Goal: Task Accomplishment & Management: Manage account settings

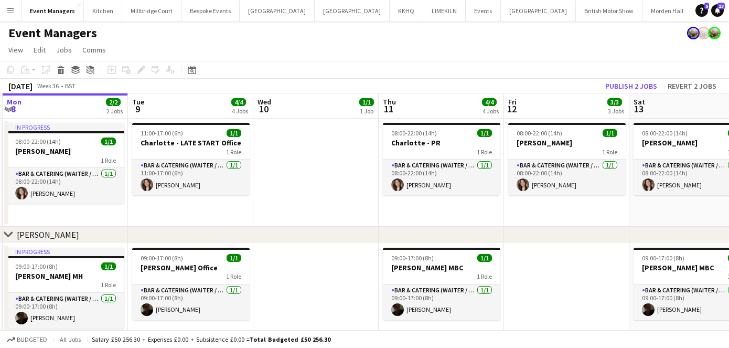
click at [304, 185] on app-date-cell at bounding box center [315, 173] width 125 height 108
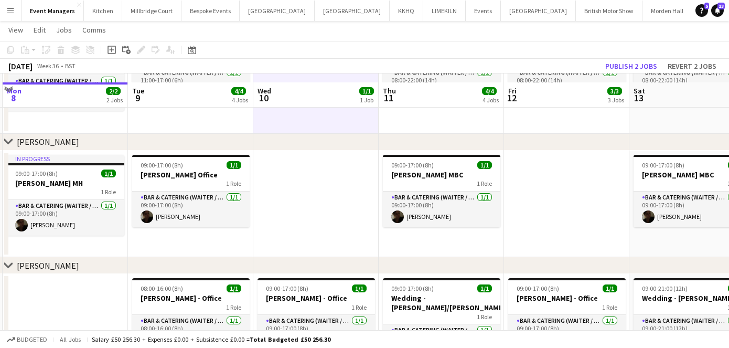
scroll to position [103, 0]
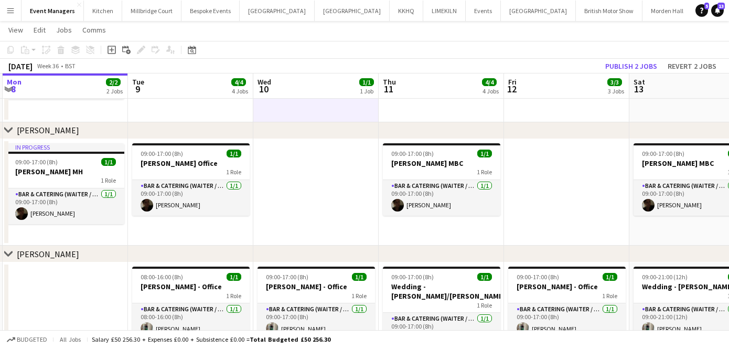
click at [328, 182] on app-date-cell at bounding box center [315, 192] width 125 height 107
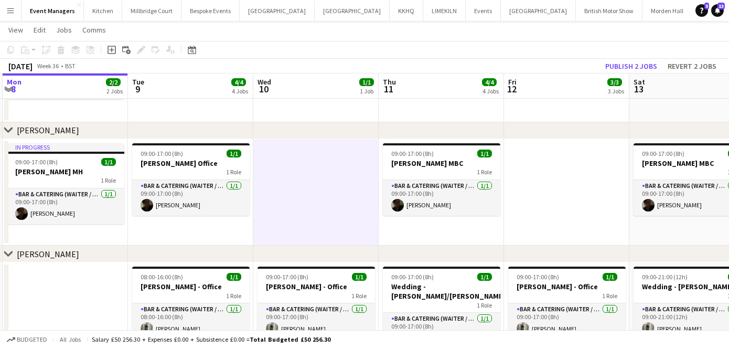
click at [521, 68] on div "[DATE] Week 36 • BST Publish 2 jobs Revert 2 jobs" at bounding box center [364, 66] width 729 height 15
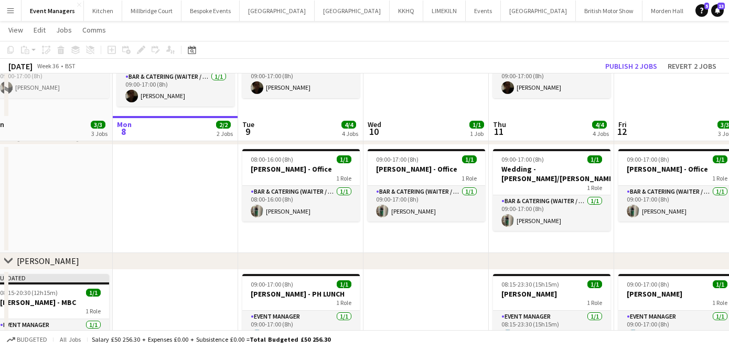
scroll to position [267, 0]
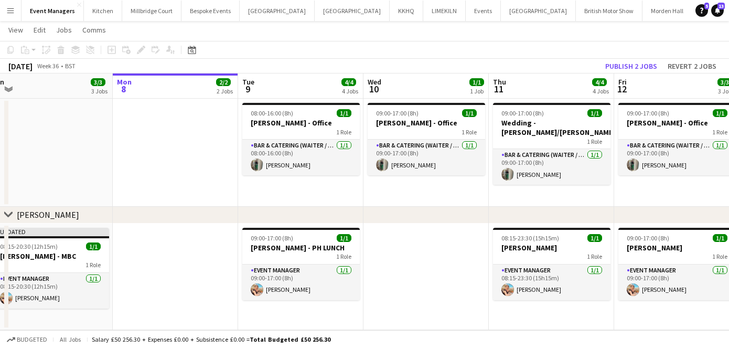
click at [450, 266] on app-date-cell at bounding box center [425, 276] width 125 height 107
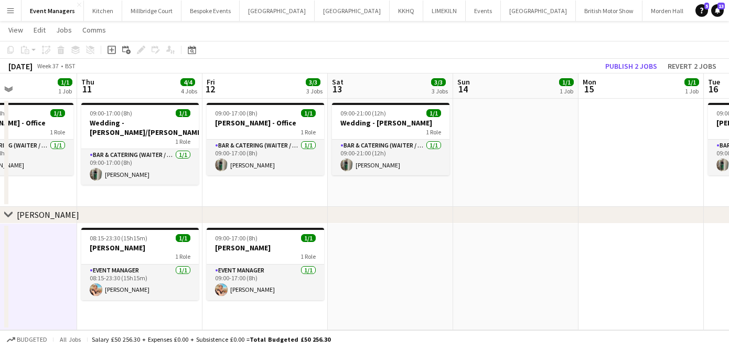
click at [397, 269] on app-date-cell at bounding box center [390, 276] width 125 height 107
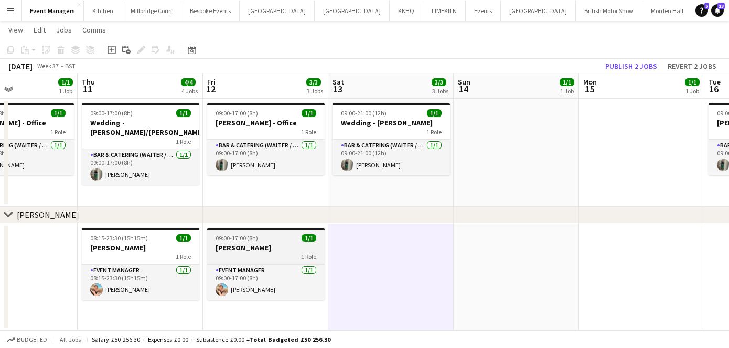
click at [228, 241] on app-job-card "09:00-17:00 (8h) 1/1 [PERSON_NAME] 1 Role Event Manager [DATE] 09:00-17:00 (8h)…" at bounding box center [265, 264] width 117 height 72
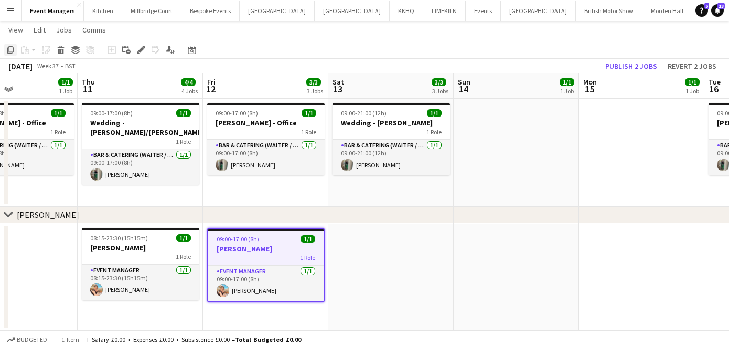
click at [9, 48] on icon "Copy" at bounding box center [10, 50] width 8 height 8
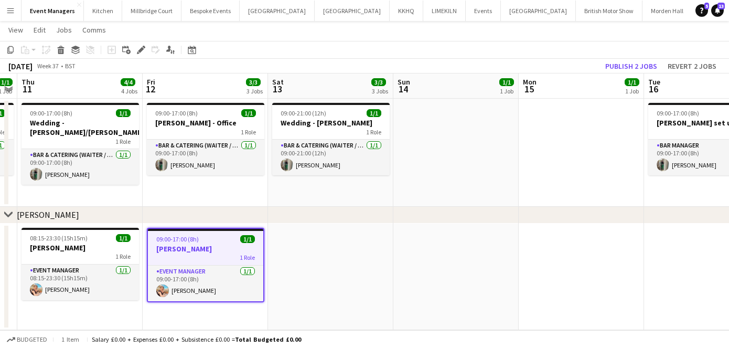
scroll to position [0, 371]
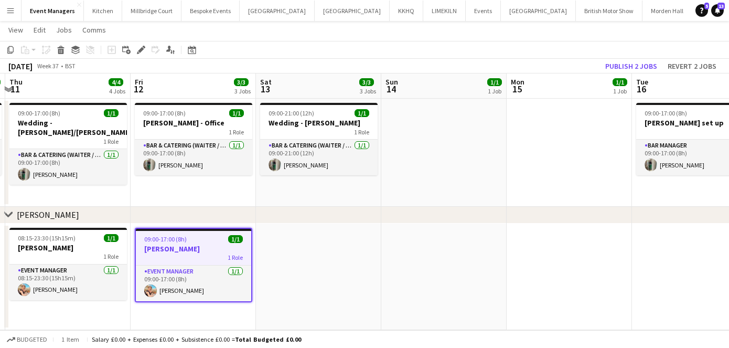
click at [329, 266] on app-date-cell at bounding box center [318, 276] width 125 height 107
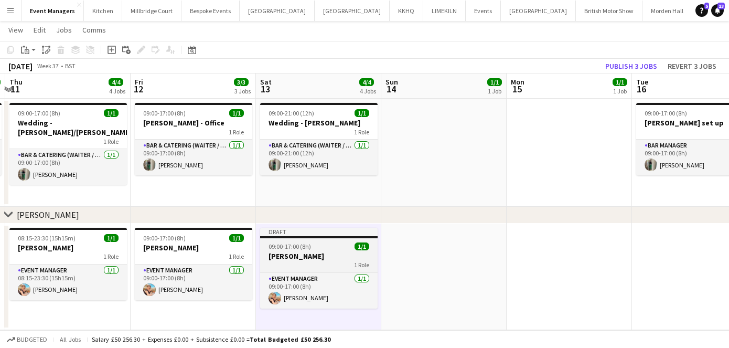
click at [315, 257] on h3 "[PERSON_NAME]" at bounding box center [318, 255] width 117 height 9
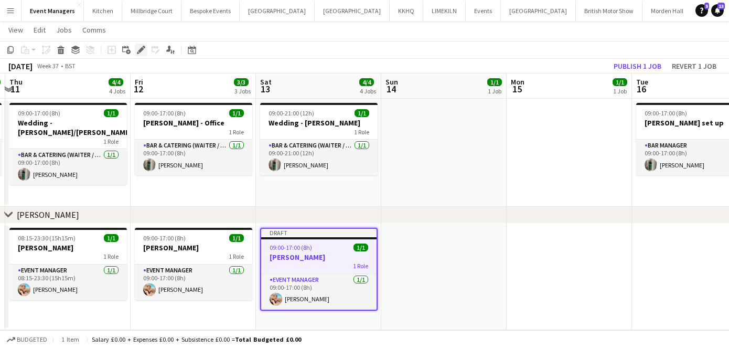
click at [141, 48] on icon at bounding box center [141, 50] width 6 height 6
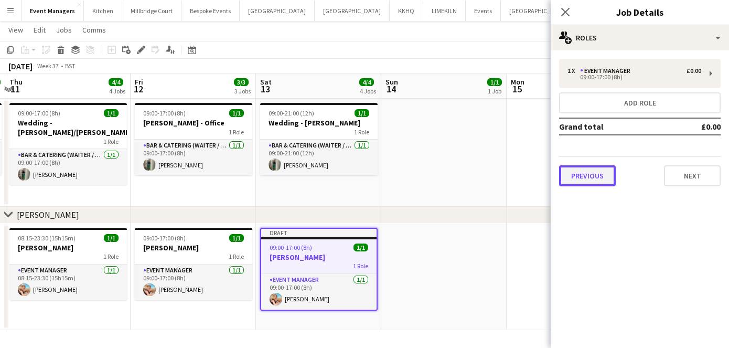
click at [601, 175] on button "Previous" at bounding box center [587, 175] width 57 height 21
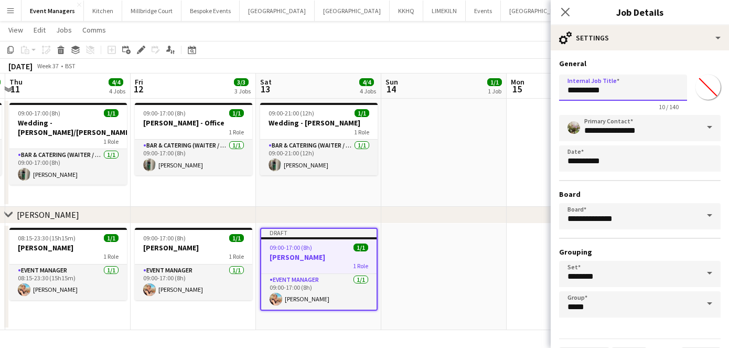
click at [621, 93] on input "**********" at bounding box center [623, 87] width 128 height 26
type input "**********"
drag, startPoint x: 562, startPoint y: 9, endPoint x: 610, endPoint y: 48, distance: 61.5
click at [562, 9] on icon at bounding box center [565, 12] width 8 height 8
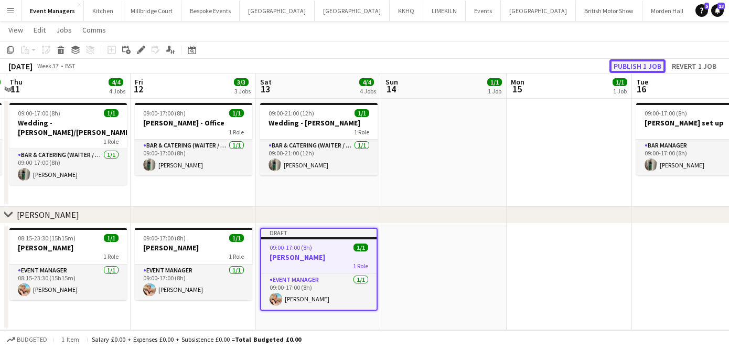
click at [642, 63] on button "Publish 1 job" at bounding box center [637, 66] width 56 height 14
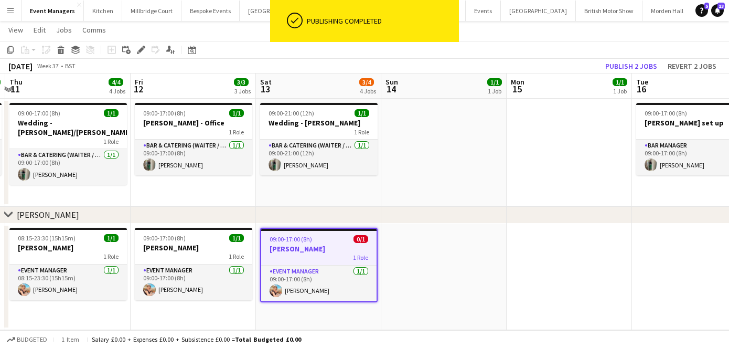
click at [439, 263] on app-date-cell at bounding box center [443, 276] width 125 height 107
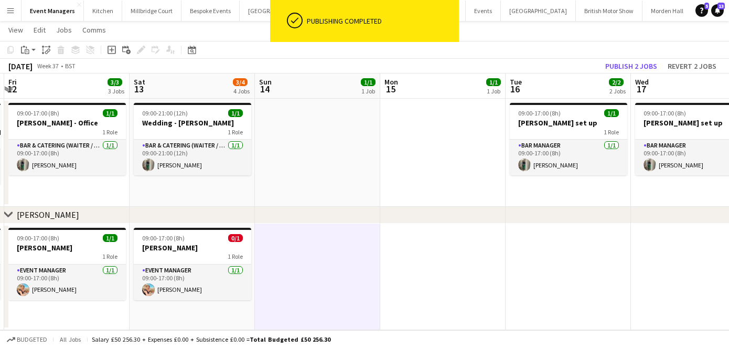
scroll to position [0, 384]
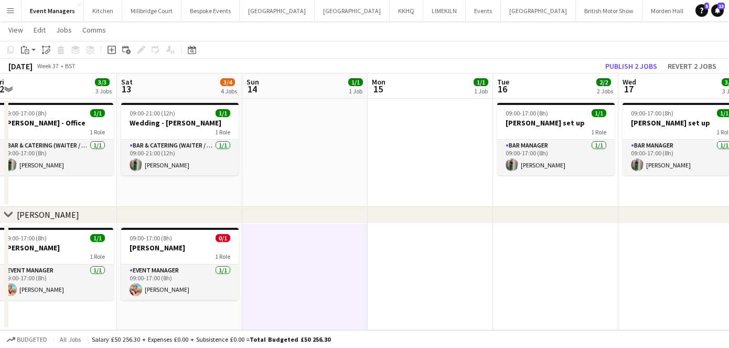
click at [409, 266] on app-date-cell at bounding box center [430, 276] width 125 height 107
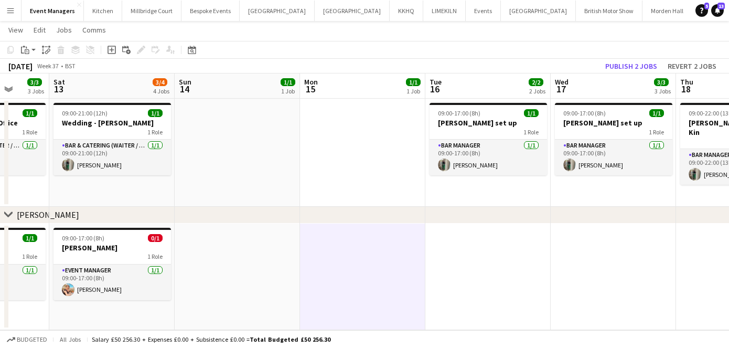
scroll to position [0, 334]
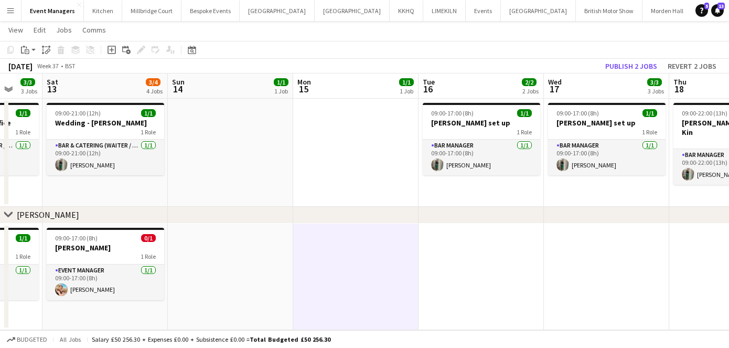
click at [470, 263] on app-date-cell at bounding box center [480, 276] width 125 height 107
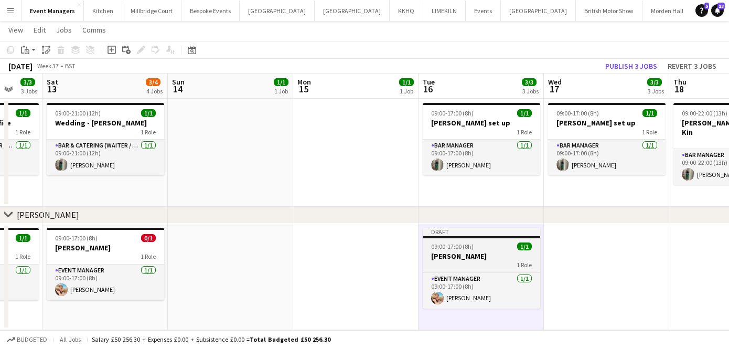
click at [461, 248] on span "09:00-17:00 (8h)" at bounding box center [452, 246] width 42 height 8
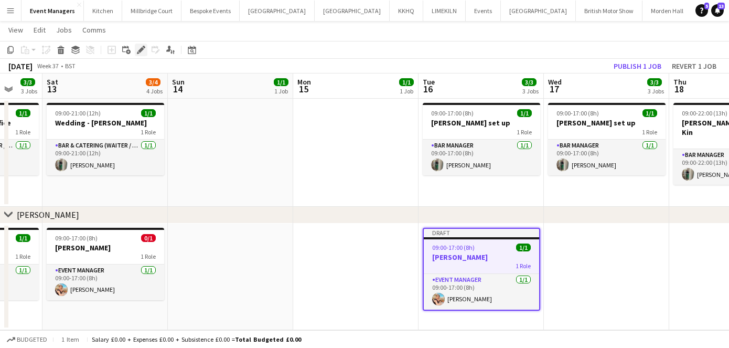
click at [141, 51] on icon at bounding box center [141, 50] width 6 height 6
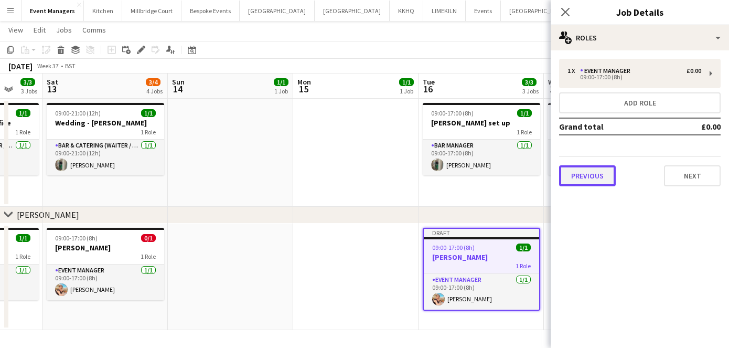
click at [566, 174] on button "Previous" at bounding box center [587, 175] width 57 height 21
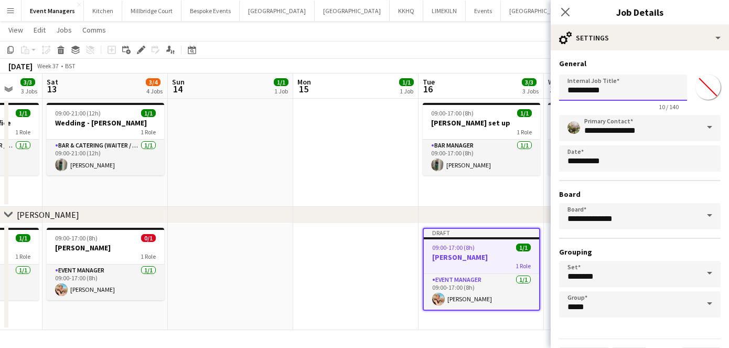
click at [613, 96] on input "**********" at bounding box center [623, 87] width 128 height 26
type input "**********"
click at [563, 6] on app-icon "Close pop-in" at bounding box center [565, 12] width 15 height 15
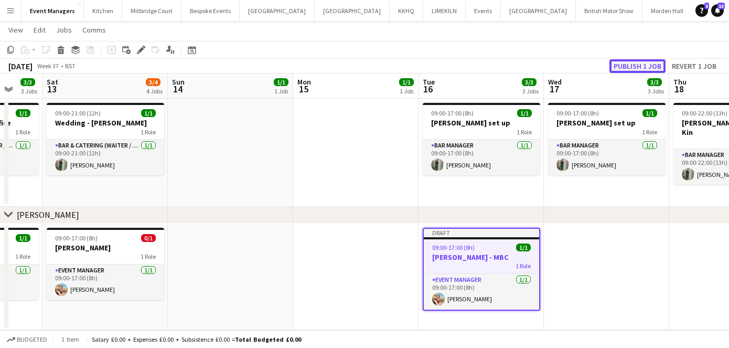
click at [637, 69] on button "Publish 1 job" at bounding box center [637, 66] width 56 height 14
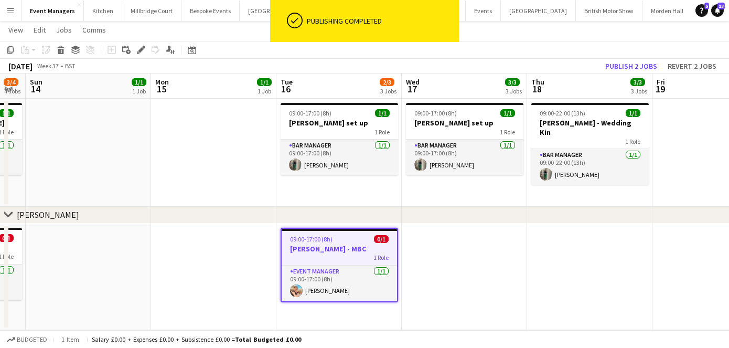
scroll to position [0, 378]
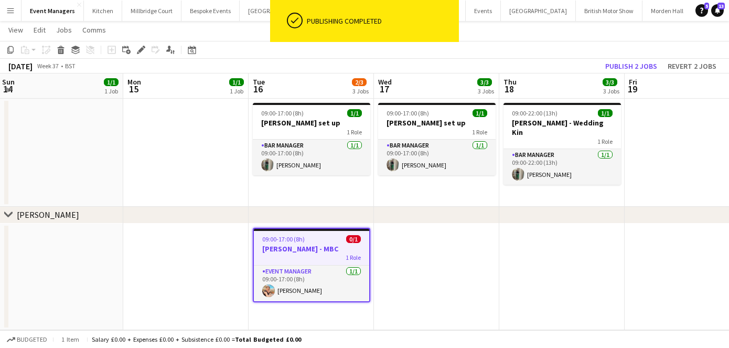
click at [319, 239] on div "09:00-17:00 (8h) 0/1" at bounding box center [311, 239] width 115 height 8
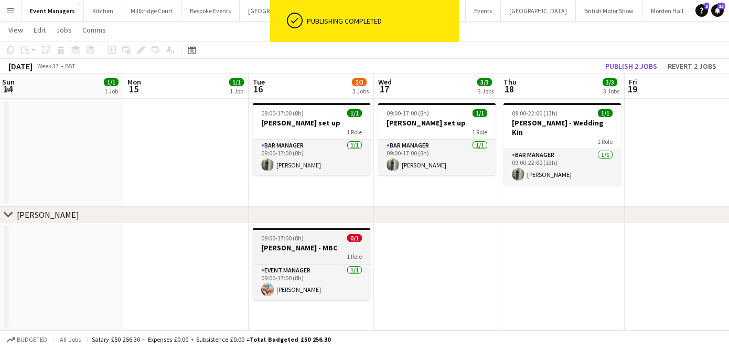
click at [271, 241] on app-job-card "09:00-17:00 (8h) 0/1 [PERSON_NAME] - MBC 1 Role Event Manager [DATE] 09:00-17:0…" at bounding box center [311, 264] width 117 height 72
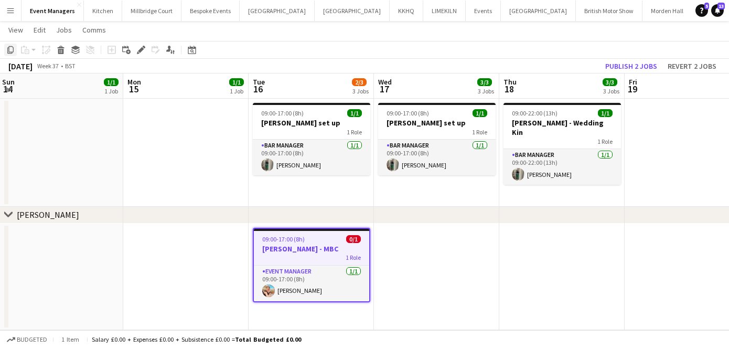
click at [9, 49] on icon at bounding box center [10, 49] width 6 height 7
click at [452, 254] on app-date-cell at bounding box center [436, 276] width 125 height 107
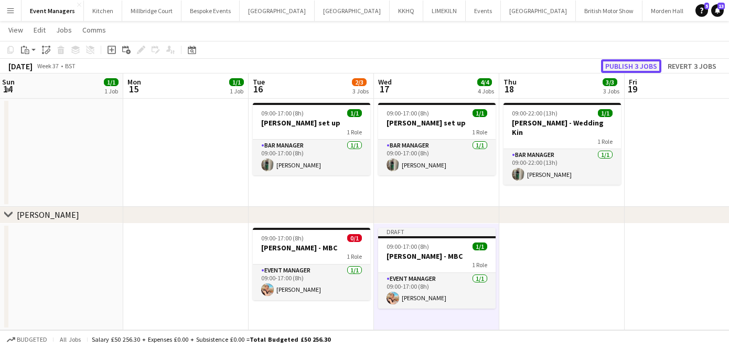
click at [614, 64] on button "Publish 3 jobs" at bounding box center [631, 66] width 60 height 14
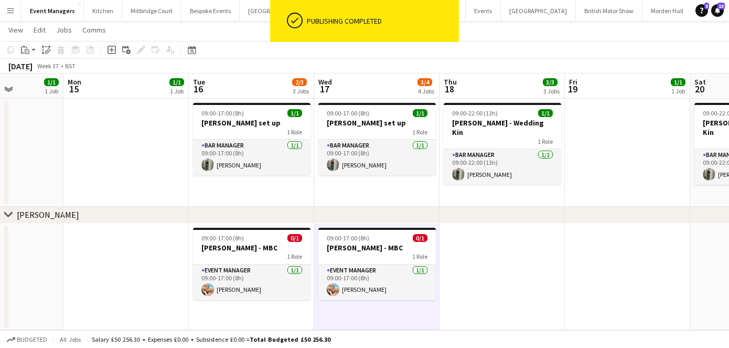
scroll to position [0, 316]
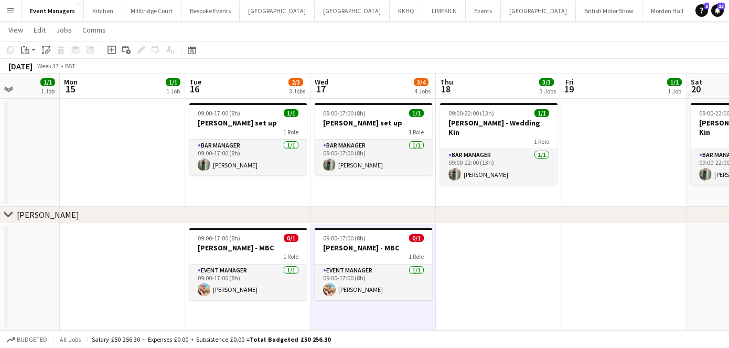
click at [495, 259] on app-date-cell at bounding box center [498, 276] width 125 height 107
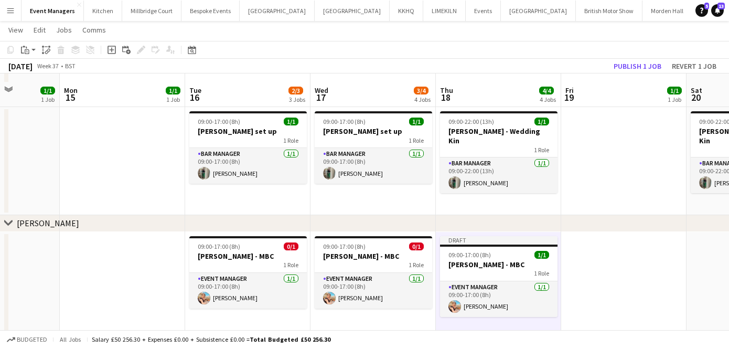
scroll to position [267, 0]
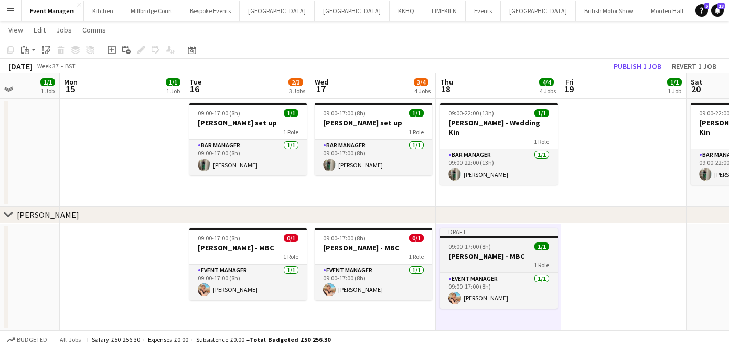
click at [474, 253] on h3 "[PERSON_NAME] - MBC" at bounding box center [498, 255] width 117 height 9
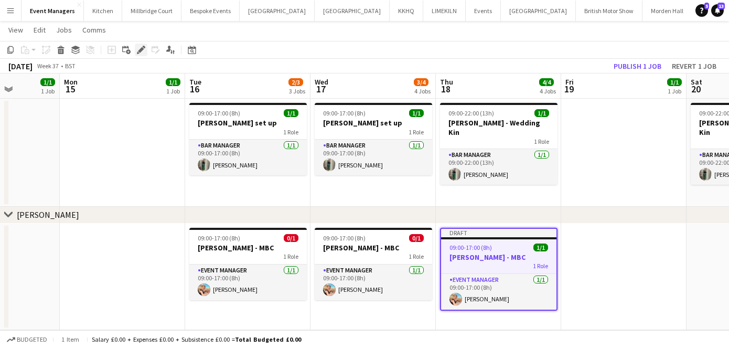
click at [143, 50] on icon "Edit" at bounding box center [141, 50] width 8 height 8
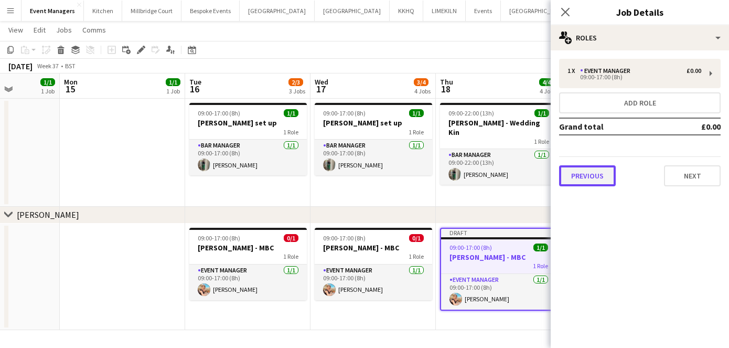
click at [603, 181] on button "Previous" at bounding box center [587, 175] width 57 height 21
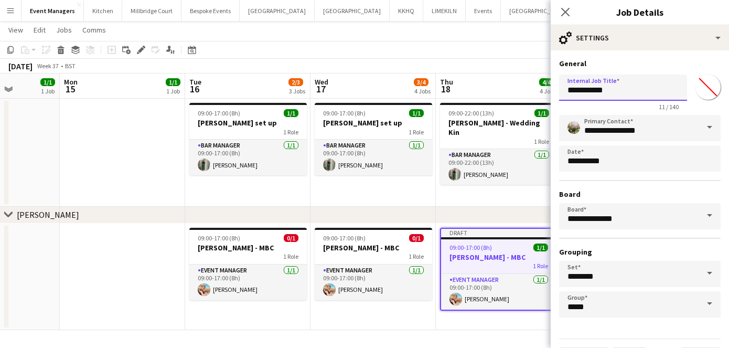
click at [622, 91] on input "**********" at bounding box center [623, 87] width 128 height 26
type input "**********"
click at [567, 15] on icon "Close pop-in" at bounding box center [565, 12] width 10 height 10
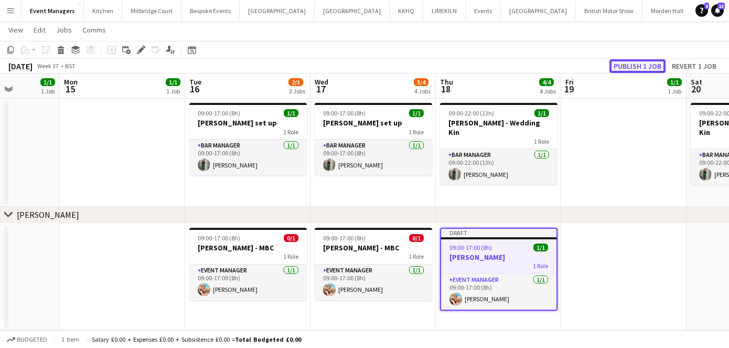
click at [626, 63] on button "Publish 1 job" at bounding box center [637, 66] width 56 height 14
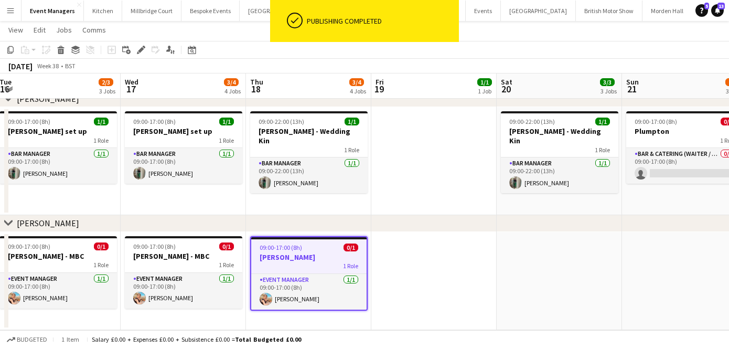
scroll to position [0, 410]
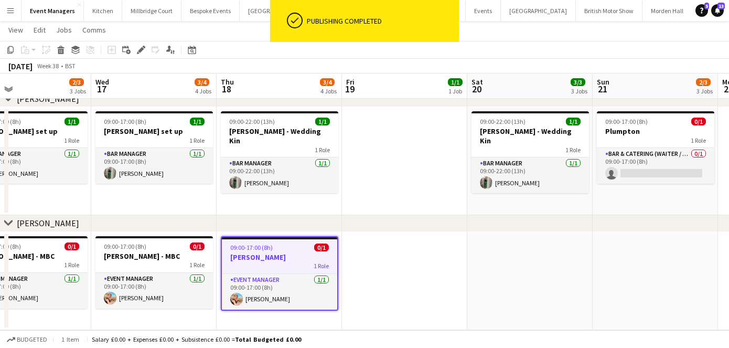
click at [378, 282] on app-date-cell at bounding box center [404, 281] width 125 height 99
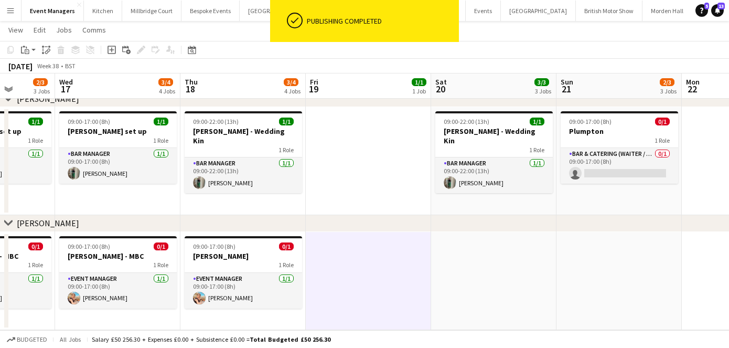
scroll to position [0, 324]
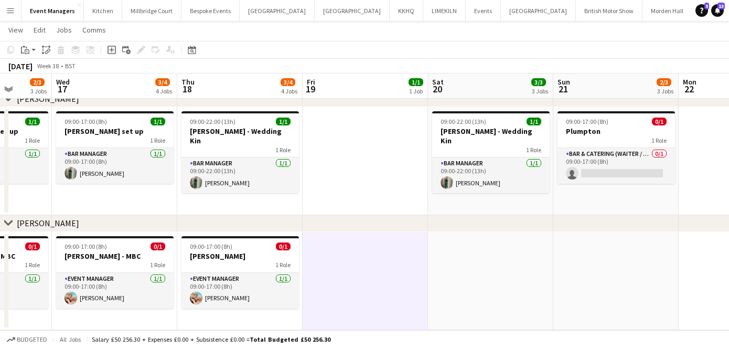
click at [502, 275] on app-date-cell at bounding box center [490, 281] width 125 height 99
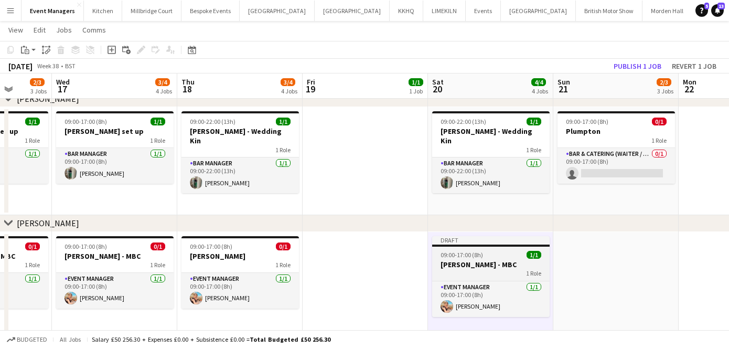
click at [472, 257] on span "09:00-17:00 (8h)" at bounding box center [462, 255] width 42 height 8
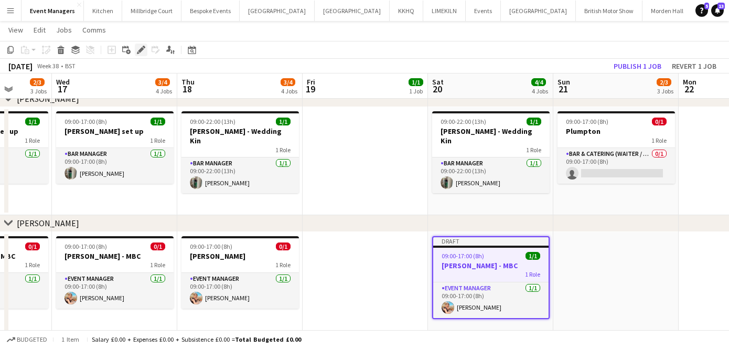
click at [137, 44] on div "Edit" at bounding box center [141, 50] width 13 height 13
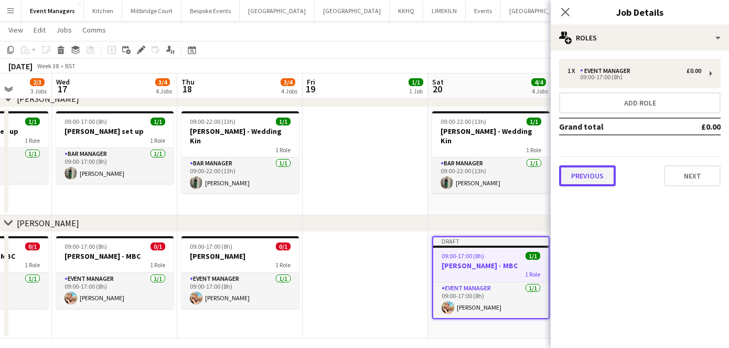
click at [589, 171] on button "Previous" at bounding box center [587, 175] width 57 height 21
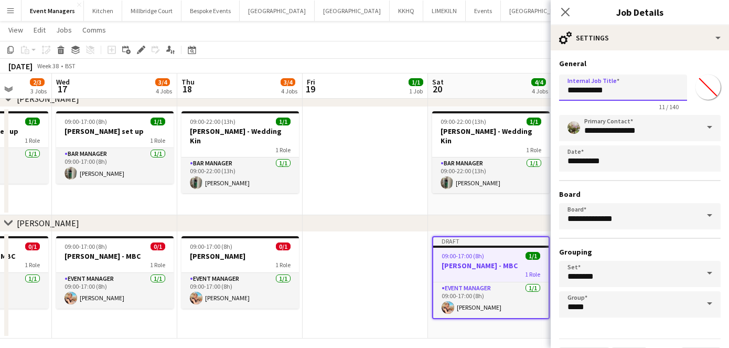
click at [617, 99] on input "**********" at bounding box center [623, 87] width 128 height 26
type input "**********"
click at [564, 10] on icon at bounding box center [565, 12] width 10 height 10
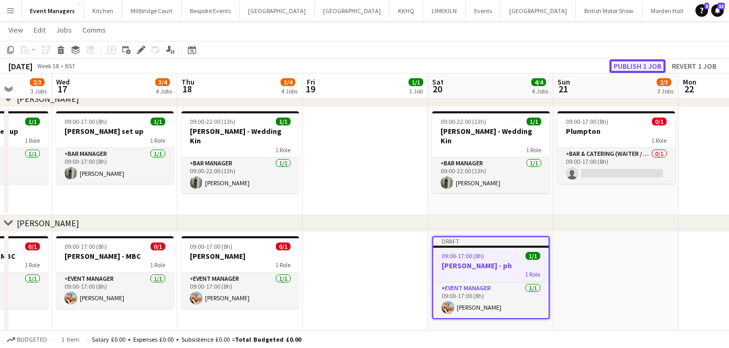
click at [631, 65] on button "Publish 1 job" at bounding box center [637, 66] width 56 height 14
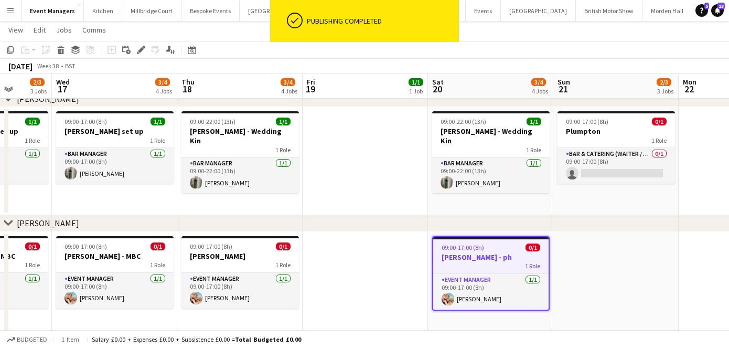
click at [640, 261] on app-date-cell at bounding box center [615, 285] width 125 height 107
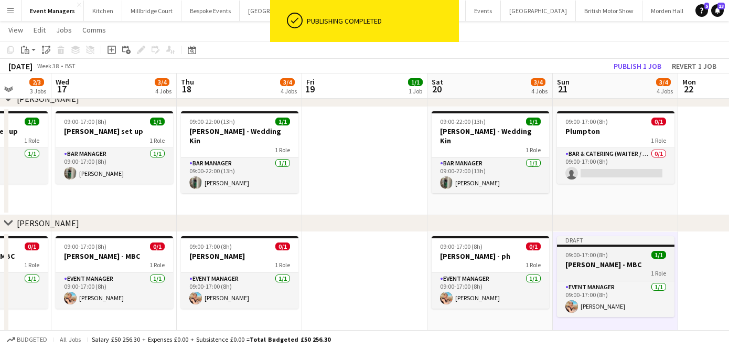
click at [596, 248] on app-job-card "Draft 09:00-17:00 (8h) 1/1 [PERSON_NAME] - MBC 1 Role Event Manager [DATE] 09:0…" at bounding box center [615, 276] width 117 height 81
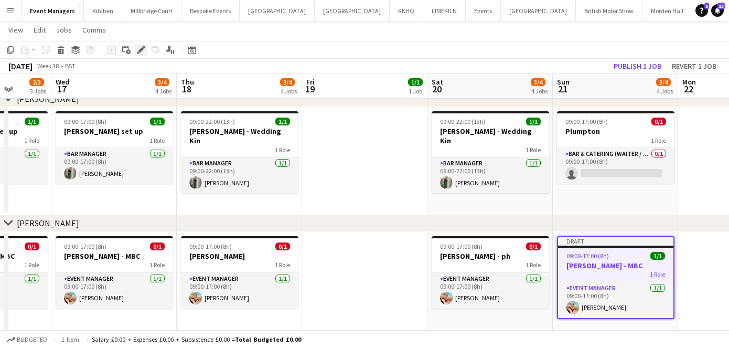
click at [138, 51] on icon at bounding box center [141, 50] width 6 height 6
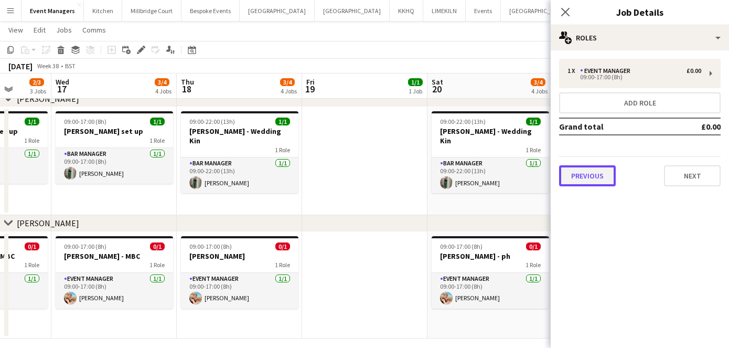
click at [590, 176] on button "Previous" at bounding box center [587, 175] width 57 height 21
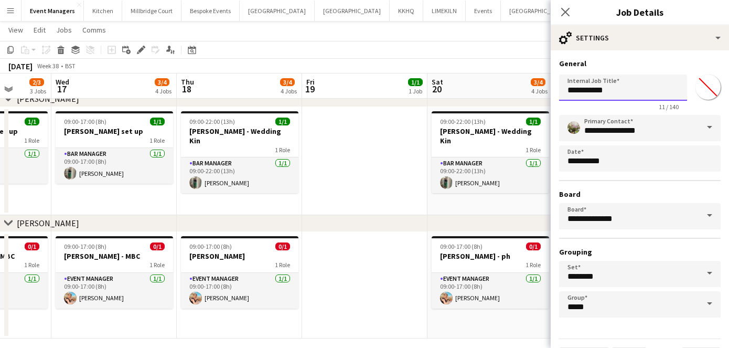
click at [618, 89] on input "**********" at bounding box center [623, 87] width 128 height 26
type input "**********"
click at [561, 12] on icon "Close pop-in" at bounding box center [565, 12] width 10 height 10
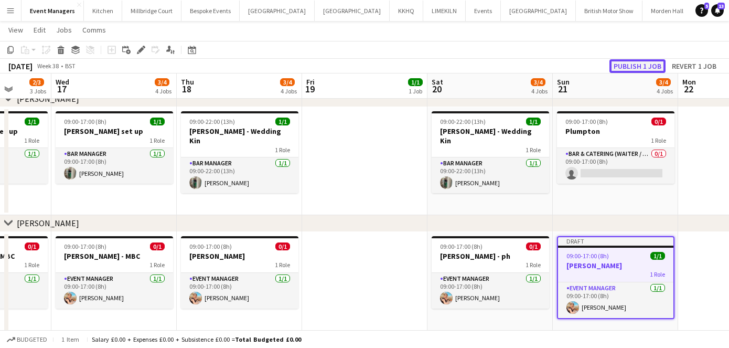
click at [625, 67] on button "Publish 1 job" at bounding box center [637, 66] width 56 height 14
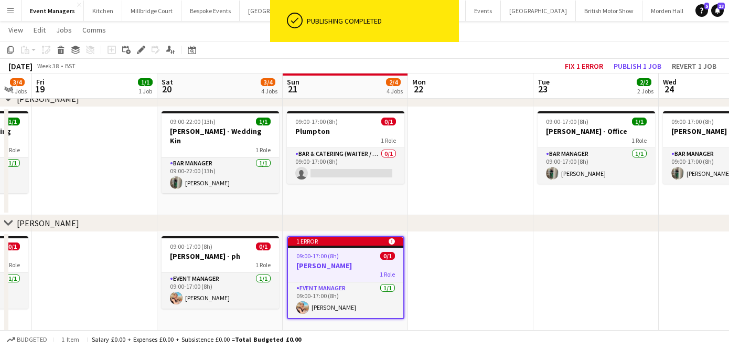
scroll to position [0, 346]
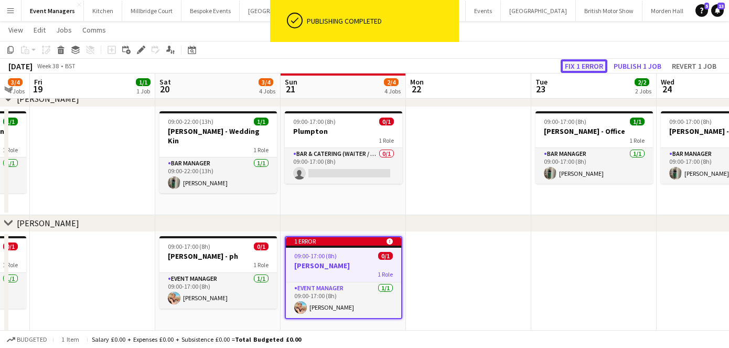
click at [585, 65] on button "Fix 1 error" at bounding box center [584, 66] width 47 height 14
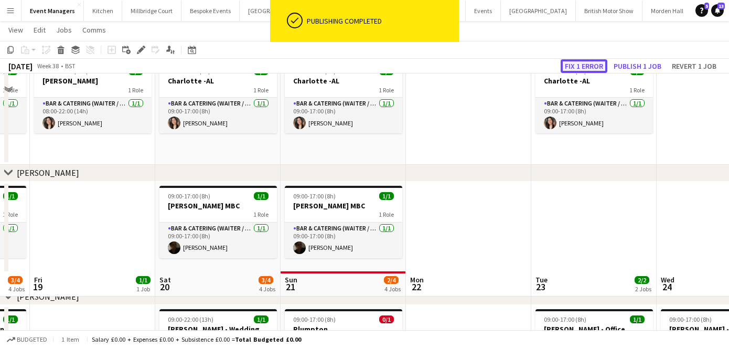
scroll to position [0, 361]
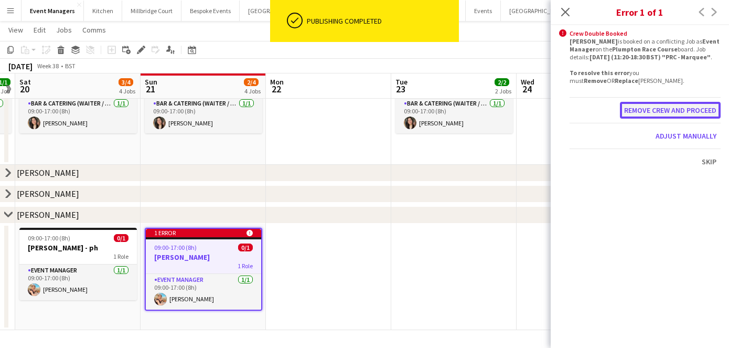
click at [636, 118] on button "Remove crew and proceed" at bounding box center [670, 110] width 101 height 17
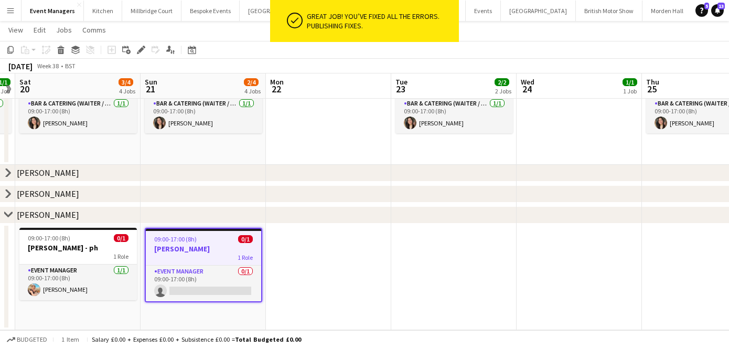
click at [416, 251] on app-date-cell at bounding box center [453, 276] width 125 height 107
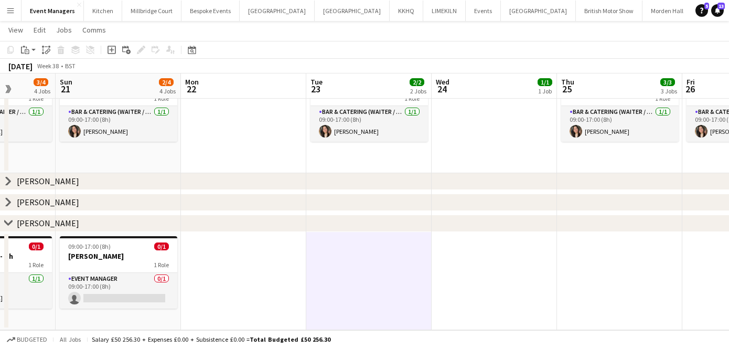
scroll to position [52, 0]
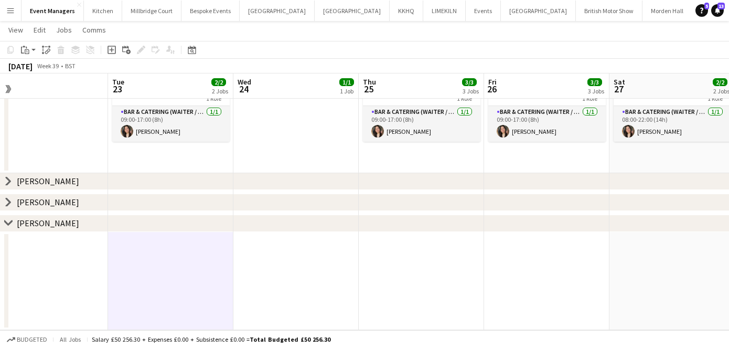
click at [418, 274] on app-date-cell at bounding box center [421, 281] width 125 height 99
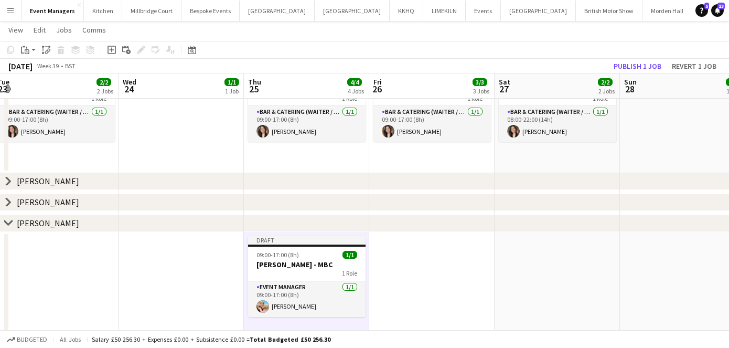
scroll to position [0, 257]
click at [278, 257] on span "09:00-17:00 (8h)" at bounding box center [278, 255] width 42 height 8
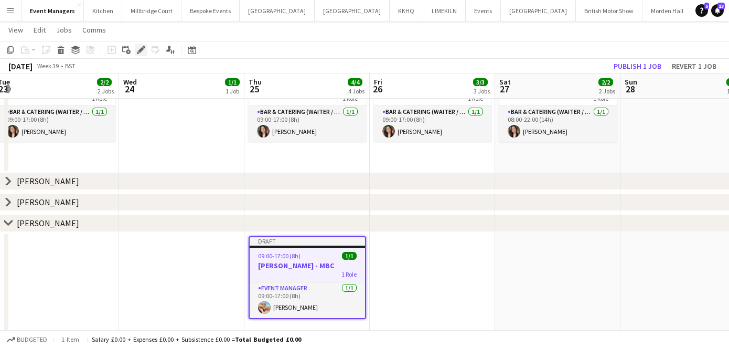
click at [146, 53] on div "Edit" at bounding box center [141, 50] width 13 height 13
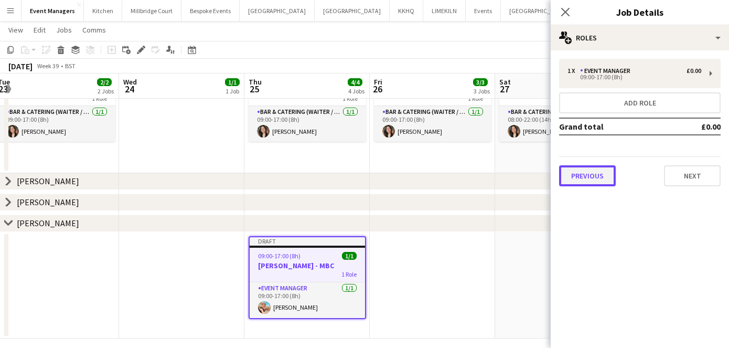
click at [591, 180] on button "Previous" at bounding box center [587, 175] width 57 height 21
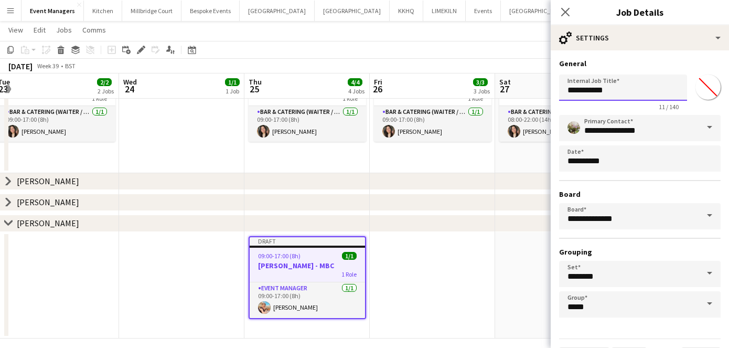
click at [620, 85] on input "**********" at bounding box center [623, 87] width 128 height 26
type input "**********"
drag, startPoint x: 566, startPoint y: 11, endPoint x: 574, endPoint y: 19, distance: 11.1
click at [566, 11] on icon at bounding box center [565, 12] width 10 height 10
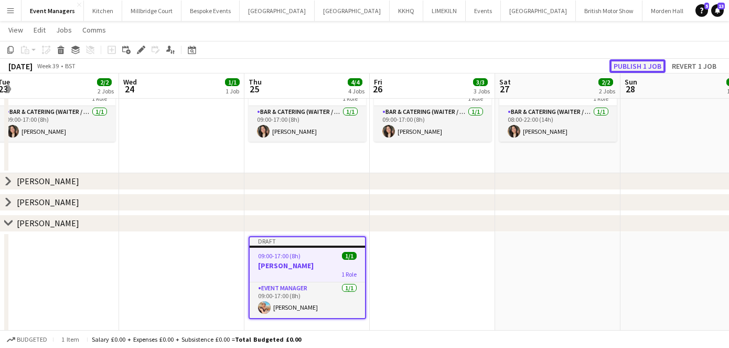
click at [639, 61] on button "Publish 1 job" at bounding box center [637, 66] width 56 height 14
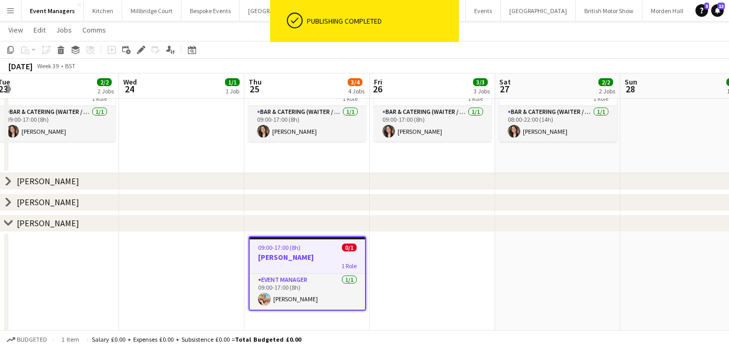
click at [281, 260] on h3 "[PERSON_NAME]" at bounding box center [307, 256] width 115 height 9
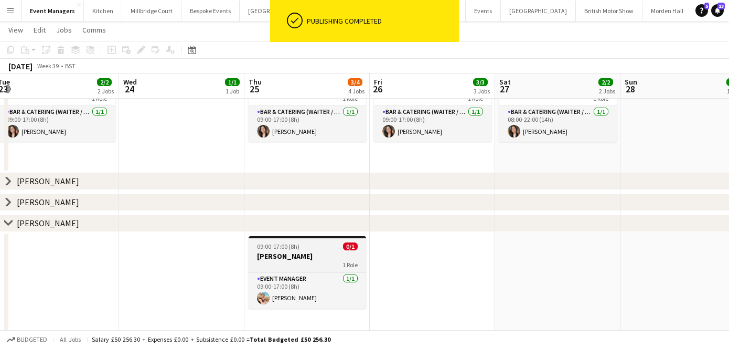
click at [269, 256] on h3 "[PERSON_NAME]" at bounding box center [307, 255] width 117 height 9
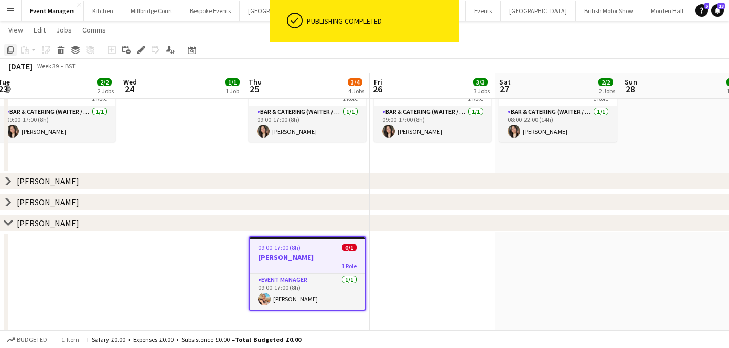
click at [10, 48] on icon "Copy" at bounding box center [10, 50] width 8 height 8
click at [445, 278] on app-date-cell at bounding box center [432, 285] width 125 height 107
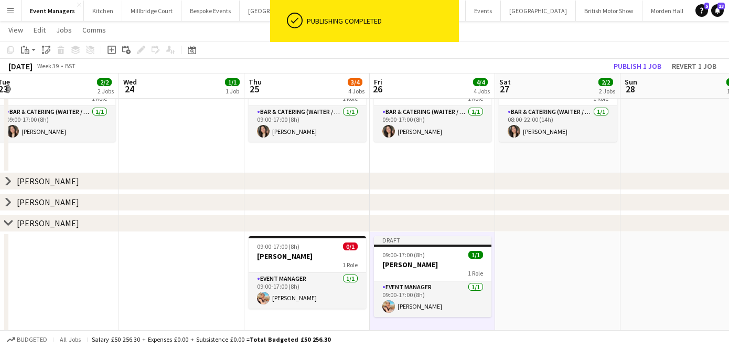
click at [582, 291] on app-date-cell at bounding box center [557, 285] width 125 height 107
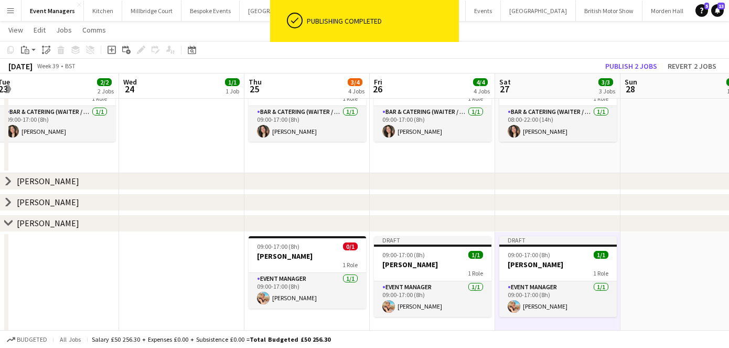
click at [653, 292] on app-date-cell at bounding box center [682, 285] width 125 height 107
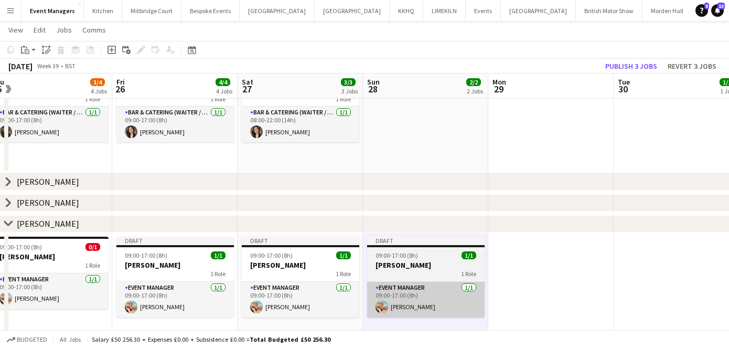
scroll to position [0, 390]
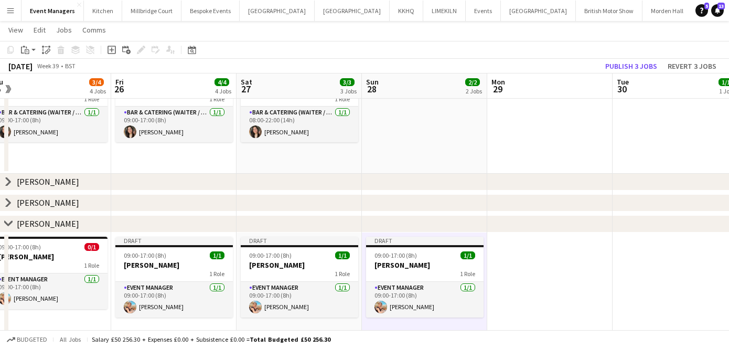
click at [544, 285] on app-date-cell at bounding box center [549, 285] width 125 height 107
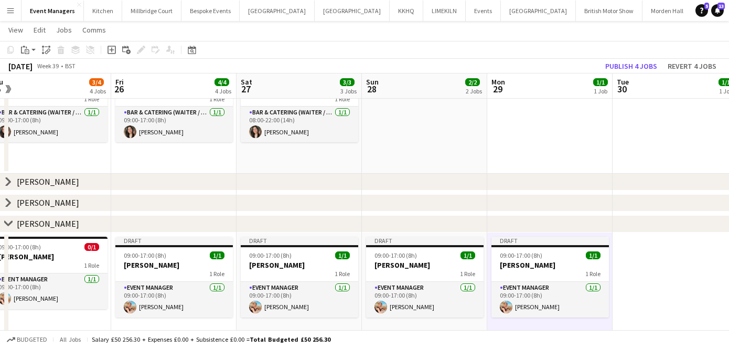
click at [641, 267] on app-date-cell at bounding box center [675, 285] width 125 height 107
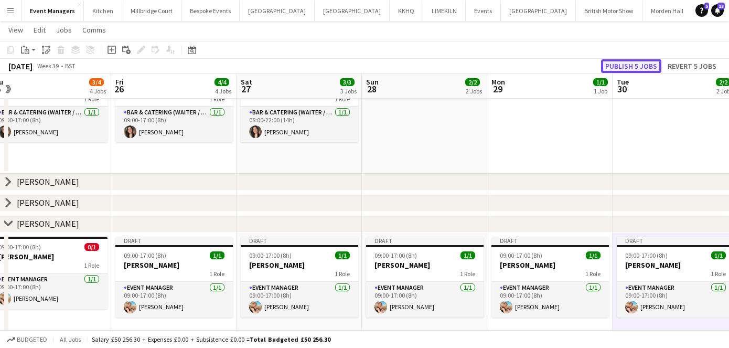
click at [621, 65] on button "Publish 5 jobs" at bounding box center [631, 66] width 60 height 14
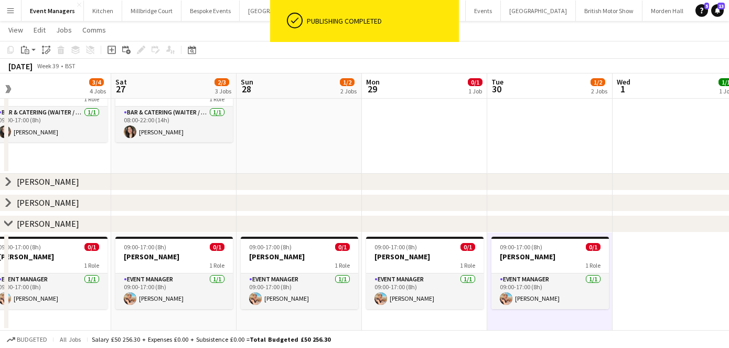
click at [264, 171] on app-date-cell at bounding box center [299, 120] width 125 height 108
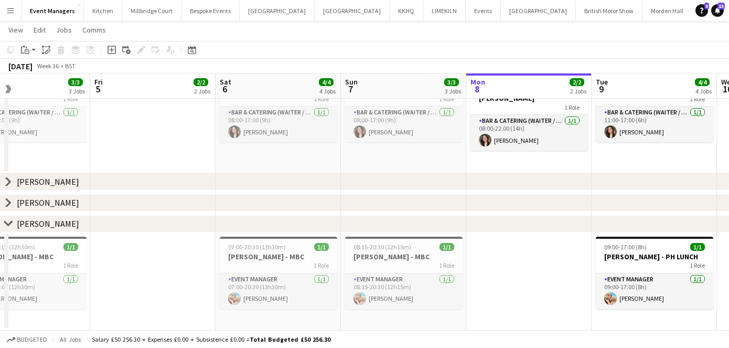
scroll to position [0, 409]
